Goal: Check status

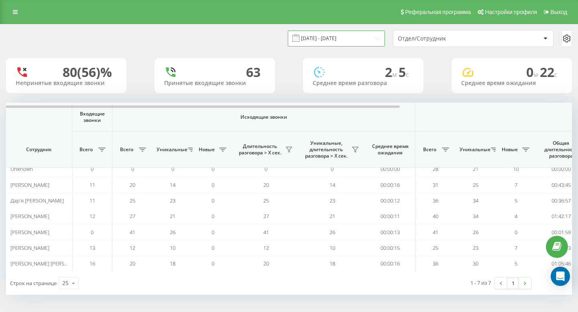
click at [326, 39] on input "[DATE] - [DATE]" at bounding box center [336, 38] width 97 height 16
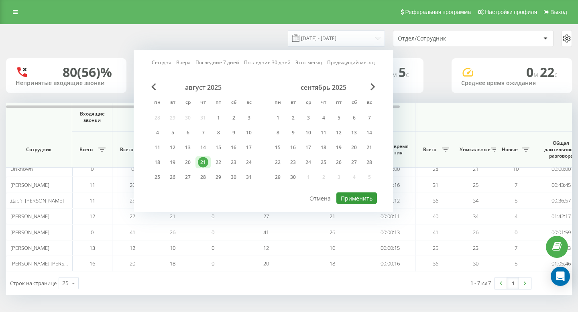
click at [349, 201] on button "Применить" at bounding box center [356, 199] width 41 height 12
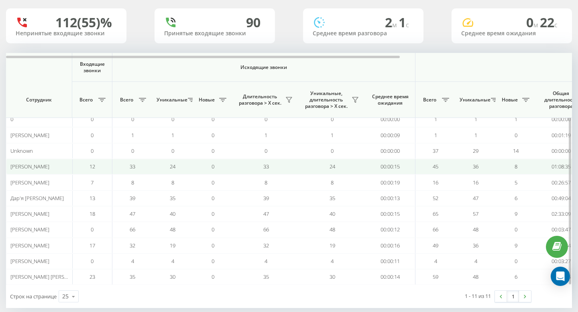
scroll to position [62, 0]
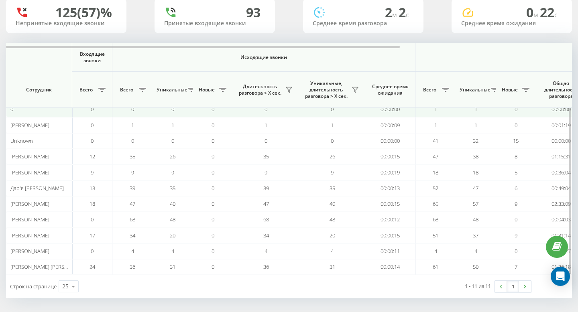
scroll to position [62, 0]
